Goal: Check status: Check status

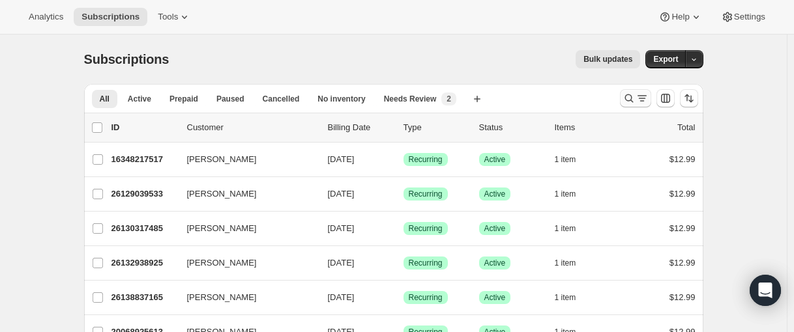
click at [626, 93] on icon "Search and filter results" at bounding box center [629, 98] width 13 height 13
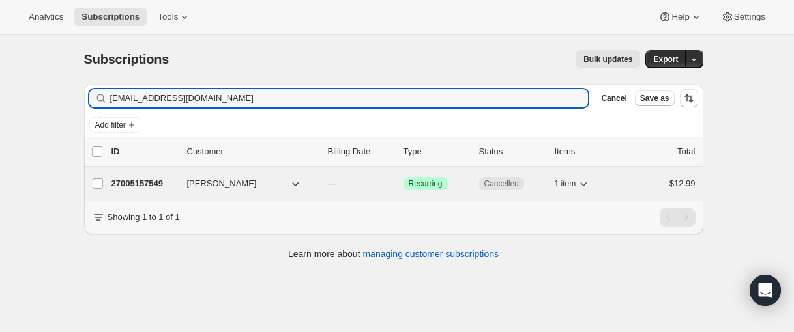
type input "[EMAIL_ADDRESS][DOMAIN_NAME]"
click at [140, 179] on p "27005157549" at bounding box center [143, 183] width 65 height 13
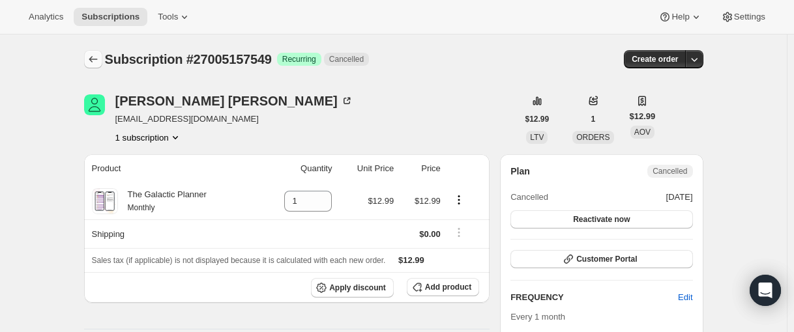
click at [95, 59] on icon "Subscriptions" at bounding box center [93, 59] width 13 height 13
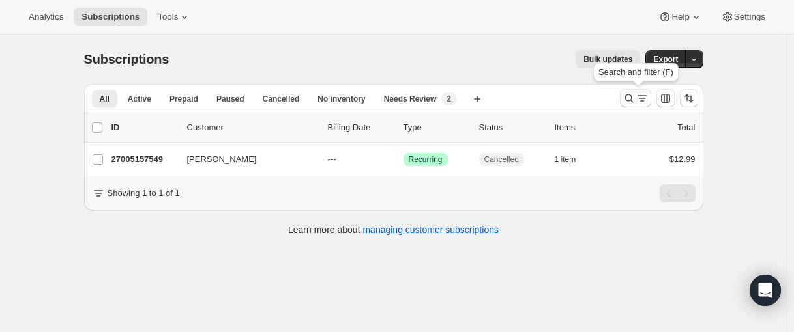
click at [629, 96] on icon "Search and filter results" at bounding box center [629, 99] width 8 height 8
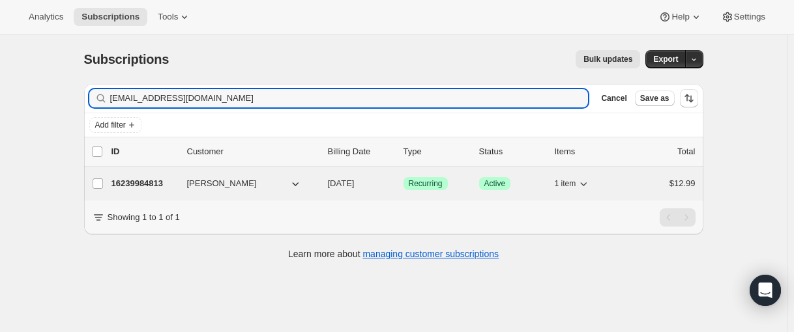
type input "[EMAIL_ADDRESS][DOMAIN_NAME]"
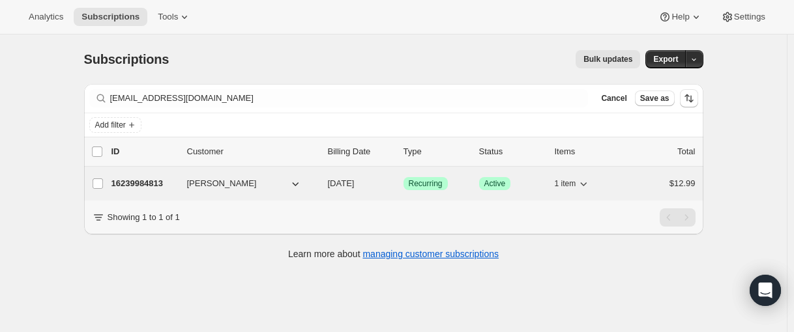
click at [141, 181] on p "16239984813" at bounding box center [143, 183] width 65 height 13
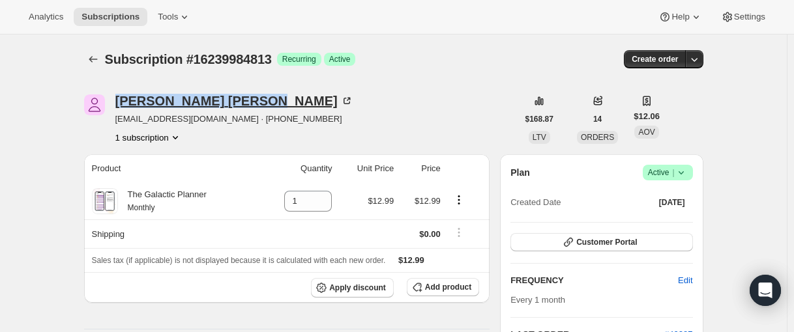
drag, startPoint x: 115, startPoint y: 97, endPoint x: 194, endPoint y: 97, distance: 78.9
click at [194, 97] on div "[PERSON_NAME] [EMAIL_ADDRESS][DOMAIN_NAME] · [PHONE_NUMBER] 1 subscription" at bounding box center [301, 120] width 434 height 50
copy div "[PERSON_NAME]"
click at [102, 60] on button "Subscriptions" at bounding box center [93, 59] width 18 height 18
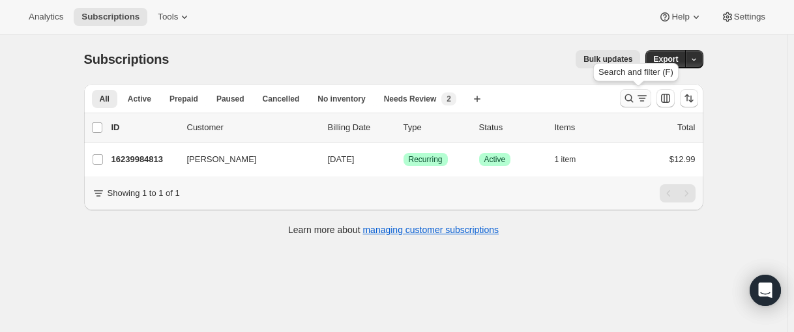
click at [627, 93] on icon "Search and filter results" at bounding box center [629, 98] width 13 height 13
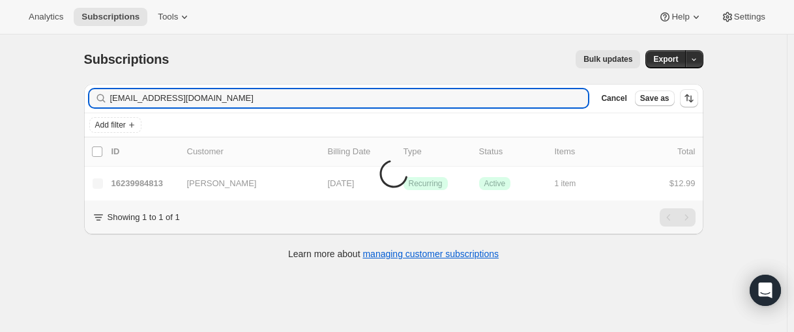
type input "[EMAIL_ADDRESS][DOMAIN_NAME]"
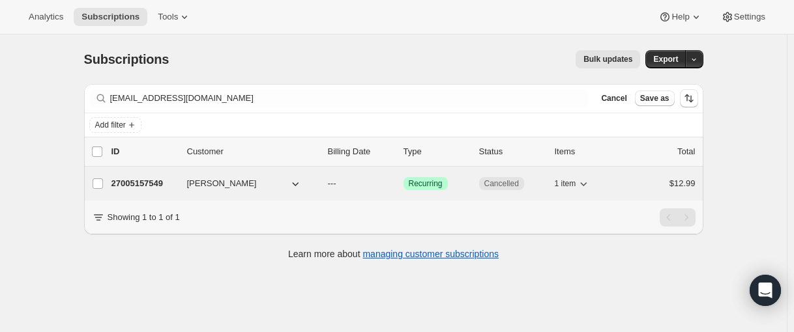
click at [131, 186] on p "27005157549" at bounding box center [143, 183] width 65 height 13
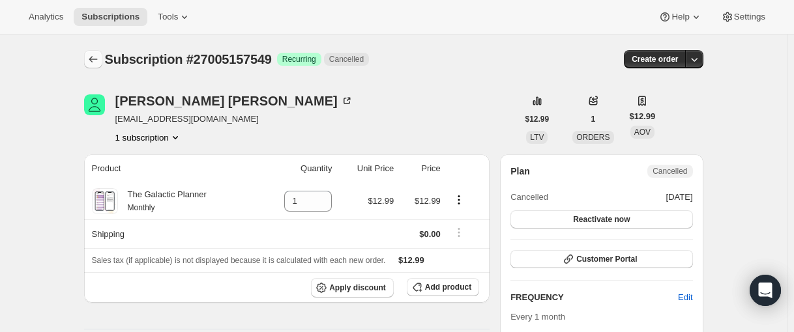
click at [93, 59] on icon "Subscriptions" at bounding box center [93, 59] width 13 height 13
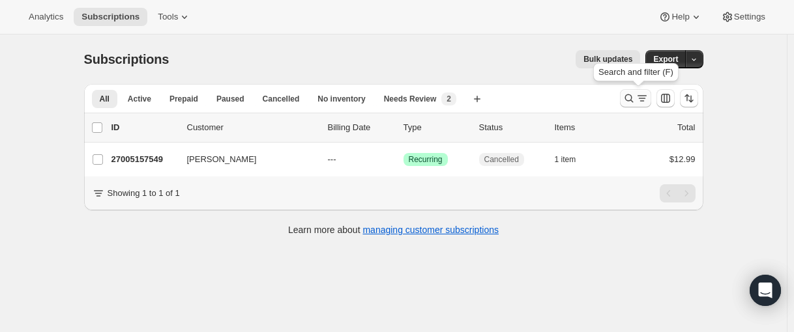
click at [626, 96] on icon "Search and filter results" at bounding box center [629, 98] width 13 height 13
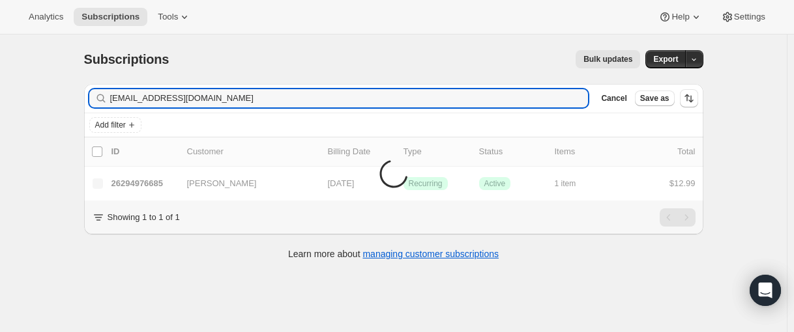
type input "[EMAIL_ADDRESS][DOMAIN_NAME]"
